Goal: Transaction & Acquisition: Book appointment/travel/reservation

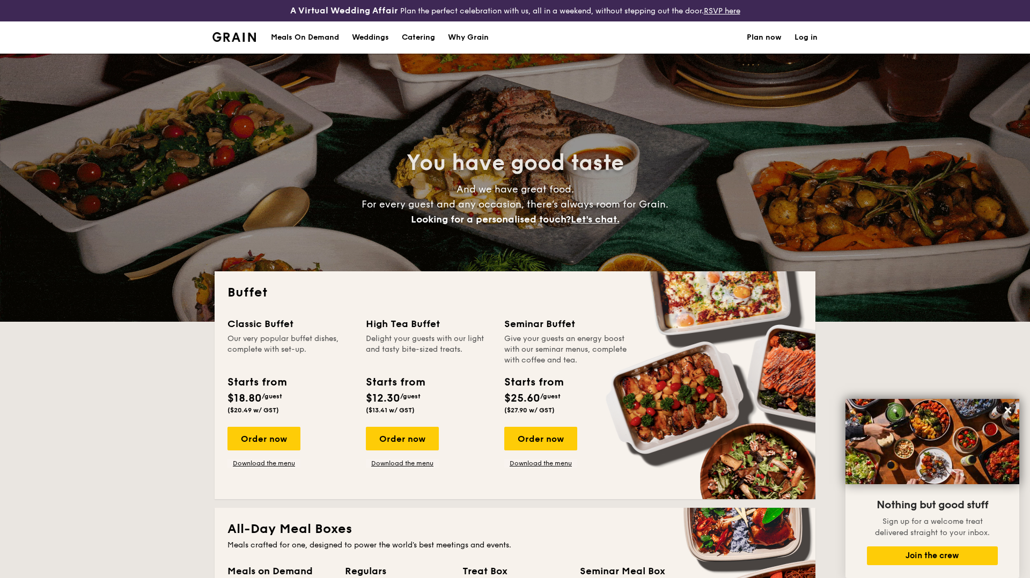
select select
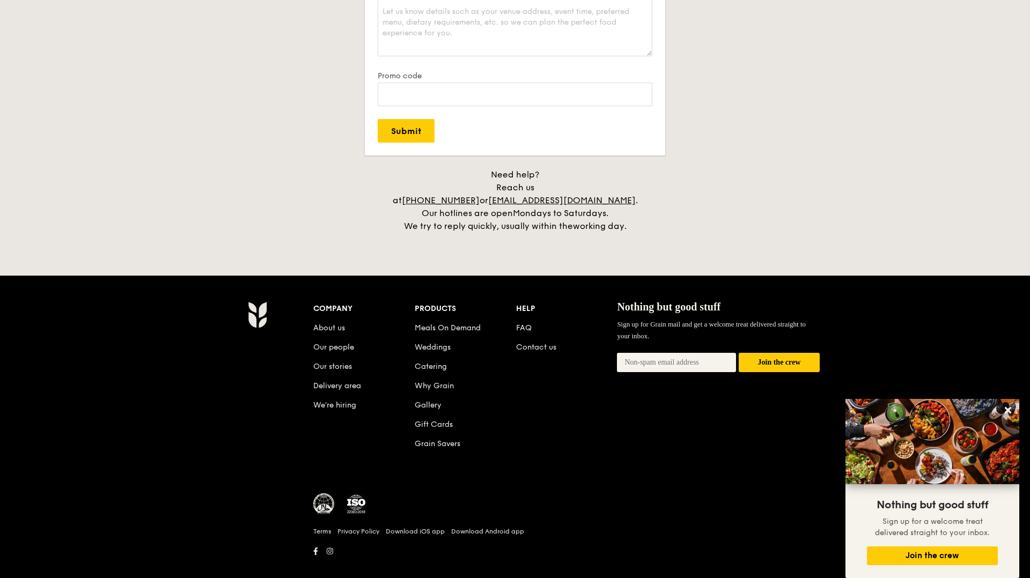
scroll to position [2136, 0]
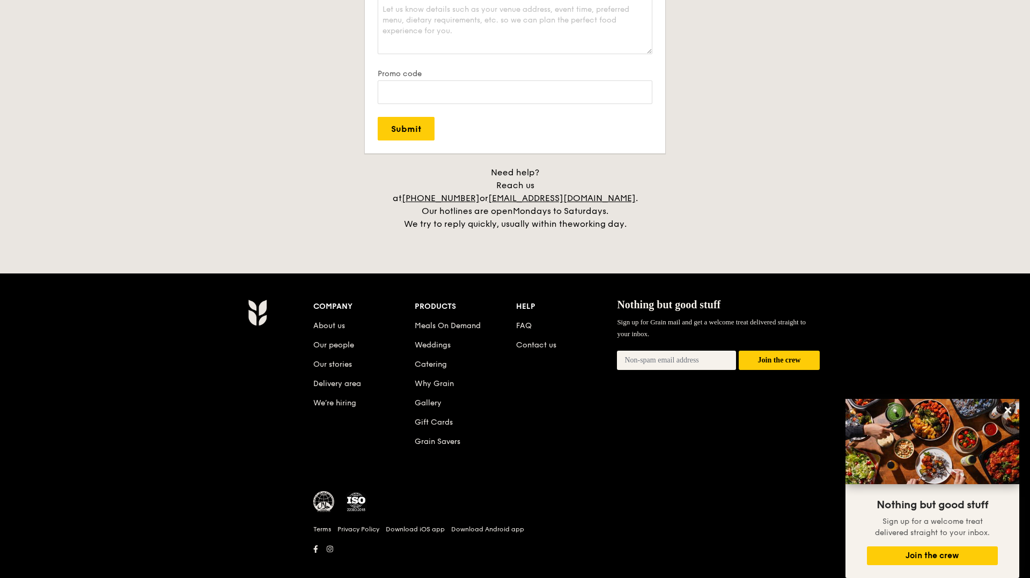
click at [527, 338] on li "Contact us" at bounding box center [566, 343] width 101 height 19
click at [529, 341] on link "Contact us" at bounding box center [536, 345] width 40 height 9
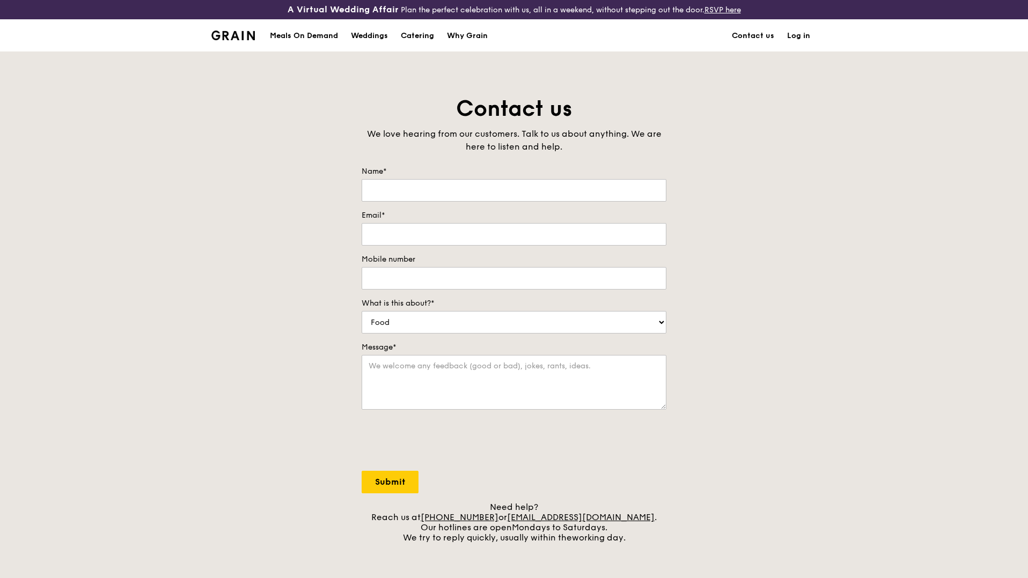
scroll to position [325, 0]
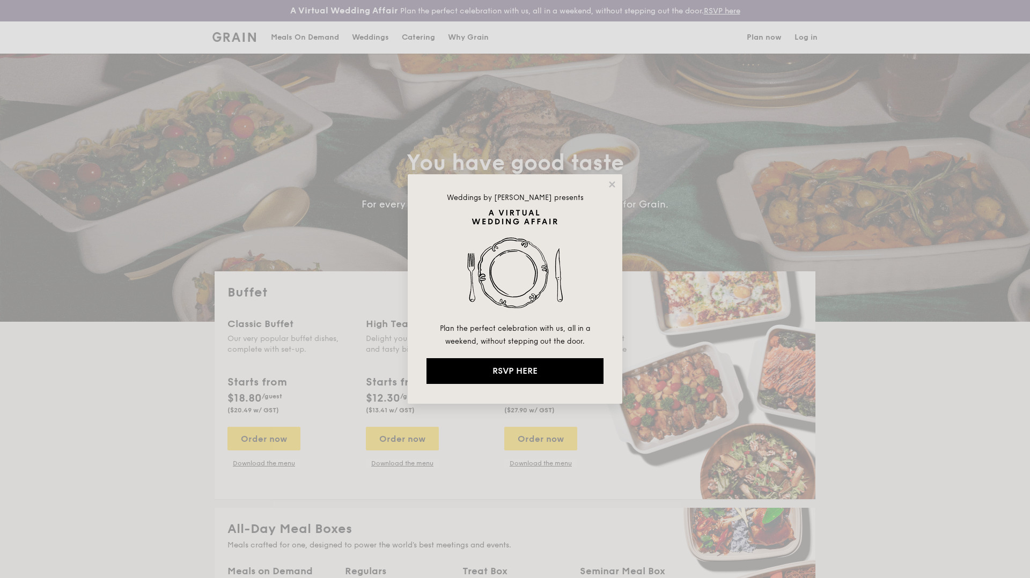
select select
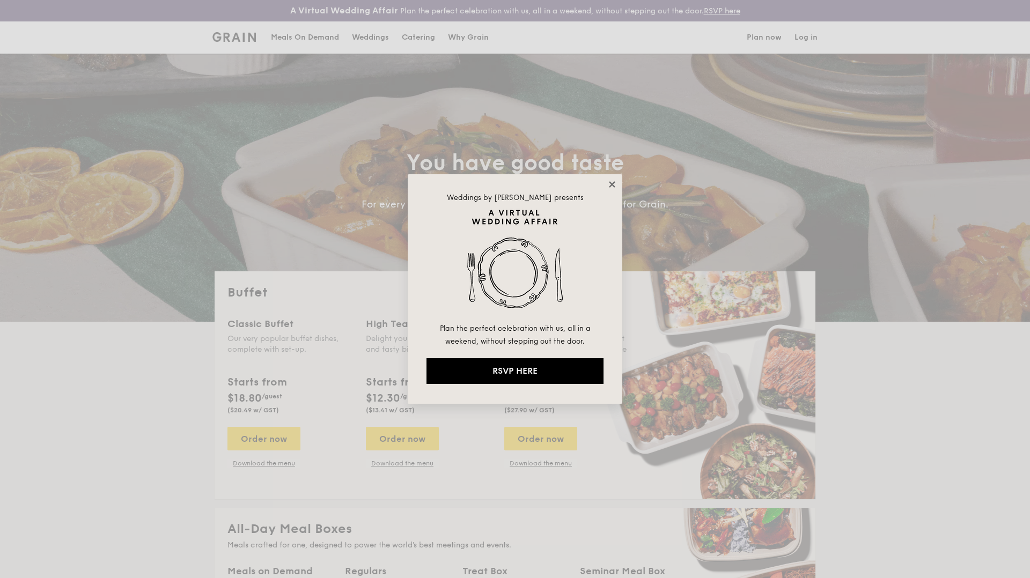
click at [610, 188] on icon at bounding box center [612, 185] width 10 height 10
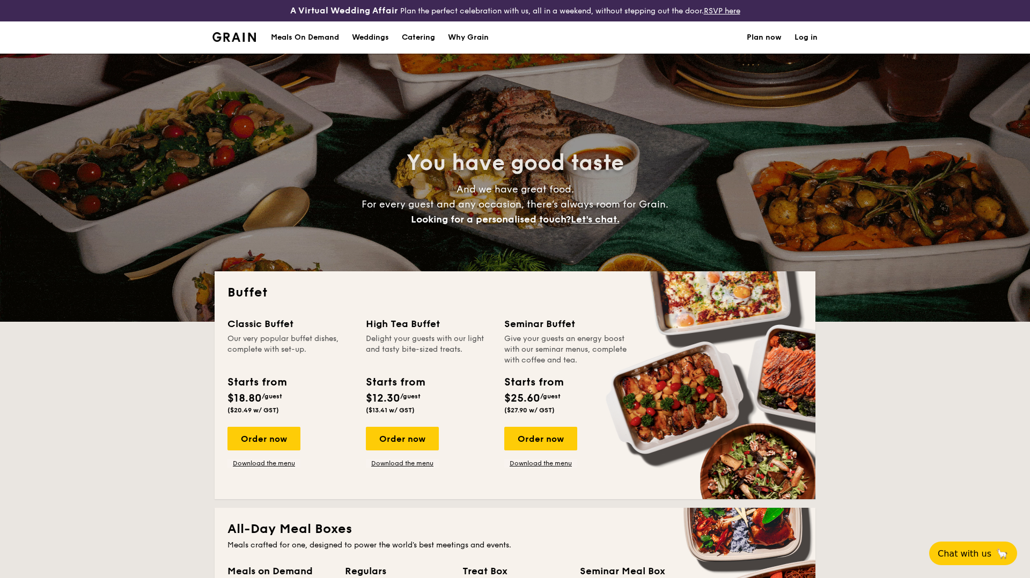
select select
